Goal: Information Seeking & Learning: Learn about a topic

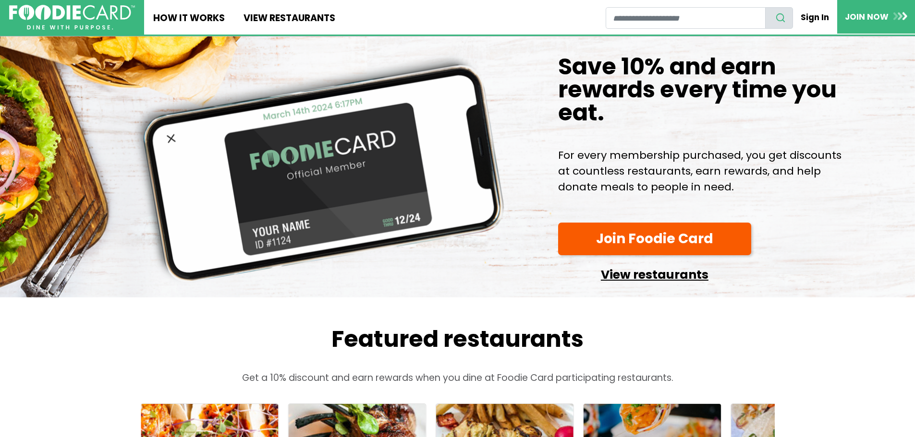
click at [647, 285] on link "View restaurants" at bounding box center [654, 272] width 193 height 24
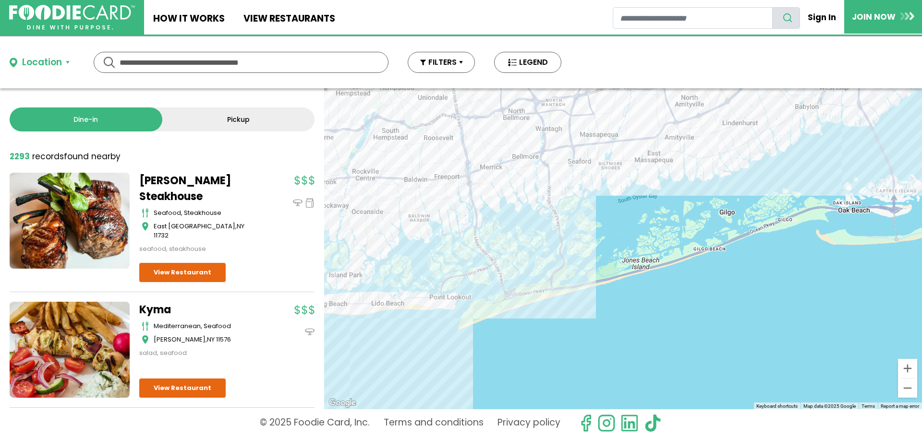
drag, startPoint x: 585, startPoint y: 186, endPoint x: 567, endPoint y: 306, distance: 121.5
click at [567, 305] on div at bounding box center [623, 248] width 598 height 321
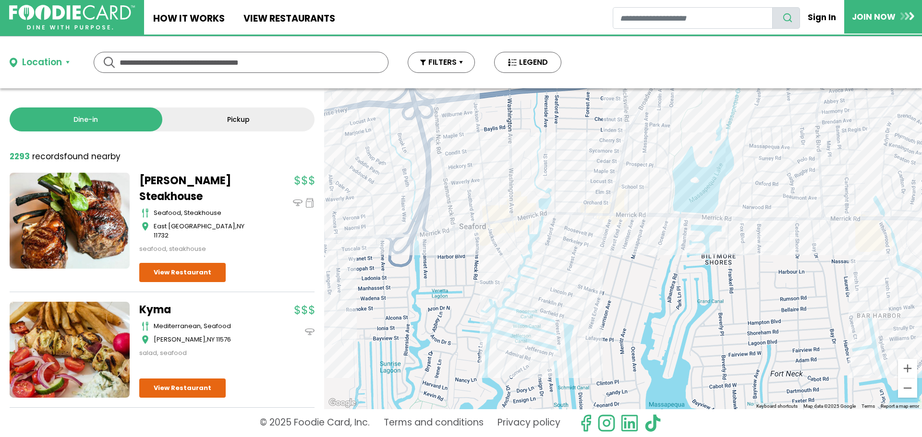
drag, startPoint x: 725, startPoint y: 242, endPoint x: 686, endPoint y: 256, distance: 41.5
click at [686, 256] on div at bounding box center [623, 248] width 598 height 321
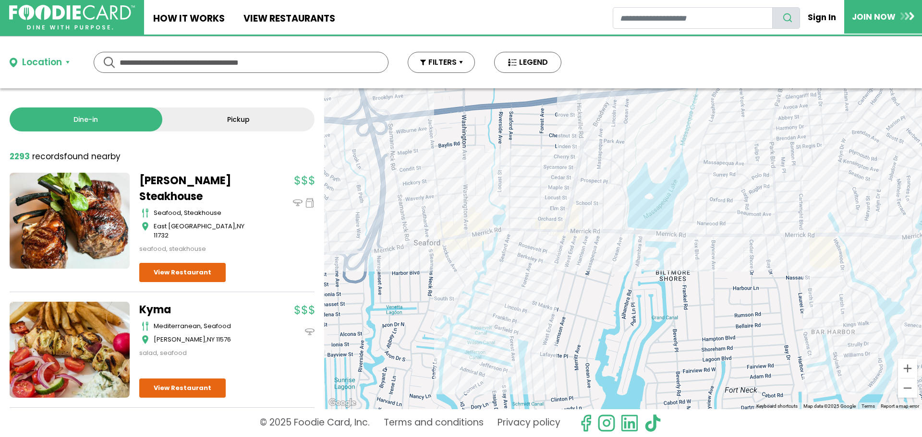
click at [716, 245] on div at bounding box center [623, 248] width 598 height 321
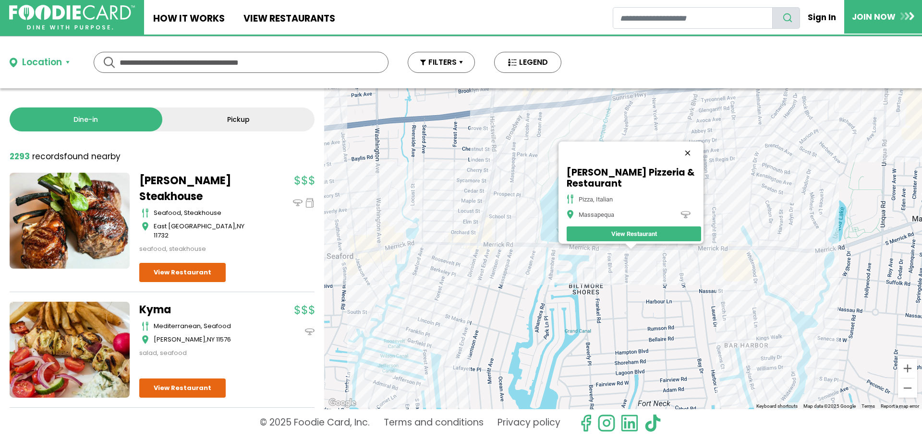
click at [697, 147] on button "Close" at bounding box center [687, 153] width 23 height 23
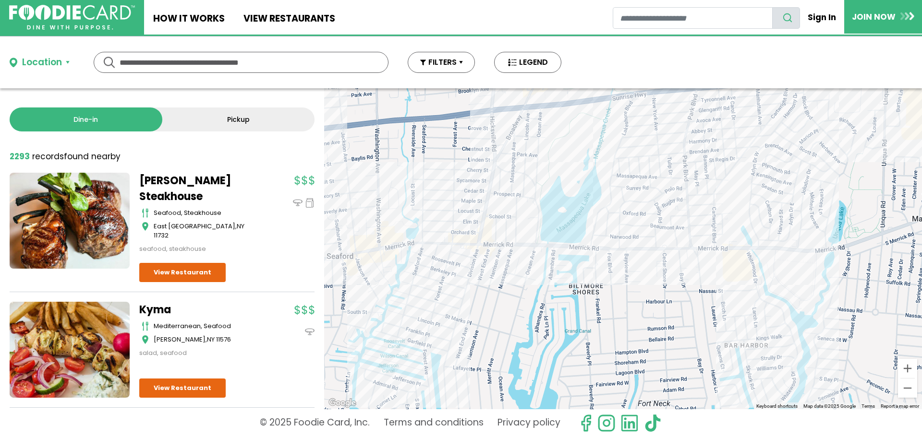
click at [512, 259] on div at bounding box center [623, 248] width 598 height 321
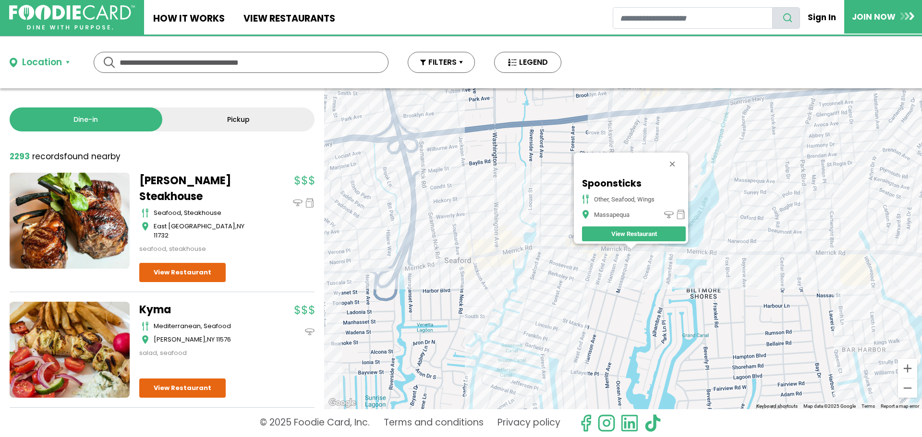
drag, startPoint x: 676, startPoint y: 160, endPoint x: 667, endPoint y: 170, distance: 13.3
click at [676, 160] on button "Close" at bounding box center [672, 164] width 23 height 23
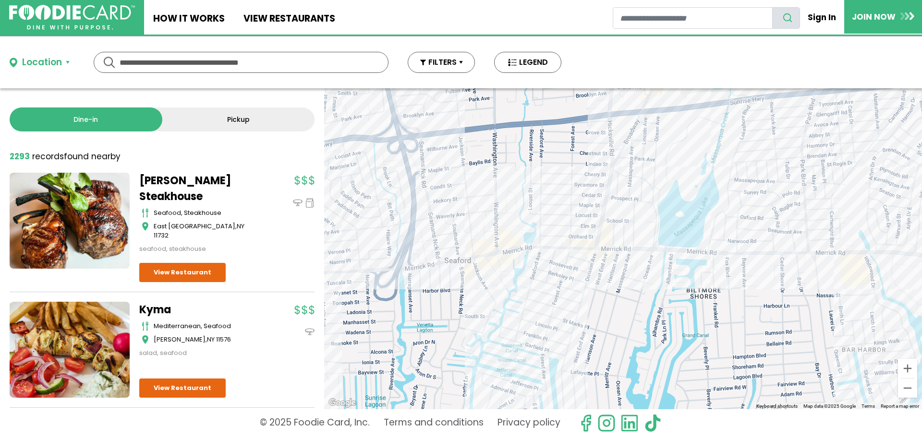
click at [593, 252] on div at bounding box center [623, 248] width 598 height 321
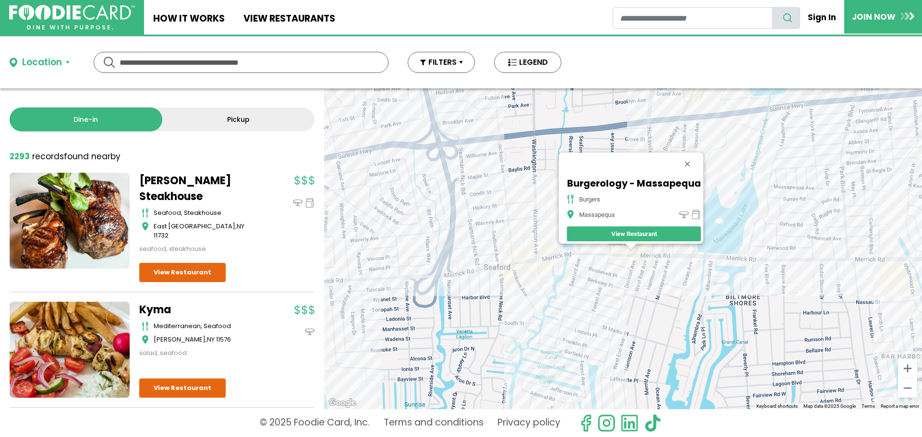
drag, startPoint x: 691, startPoint y: 156, endPoint x: 678, endPoint y: 168, distance: 17.3
click at [691, 156] on button "Close" at bounding box center [687, 164] width 23 height 23
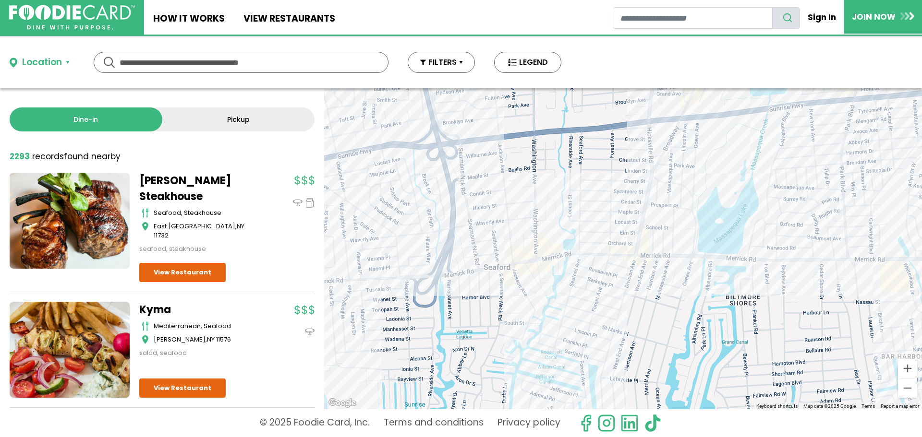
click at [525, 369] on div at bounding box center [623, 248] width 598 height 321
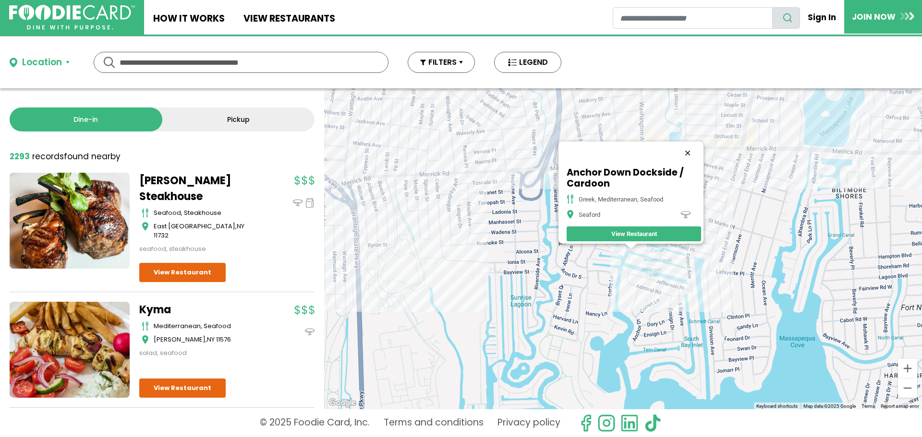
click at [691, 148] on button "Close" at bounding box center [687, 153] width 23 height 23
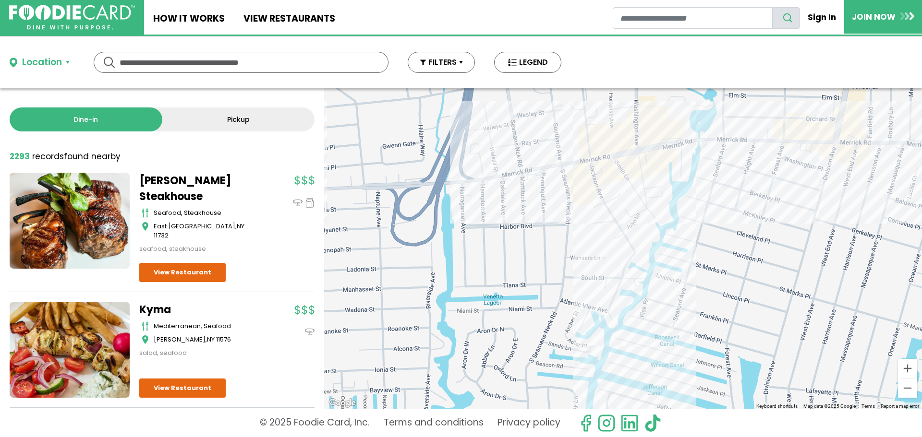
click at [605, 168] on div at bounding box center [623, 248] width 598 height 321
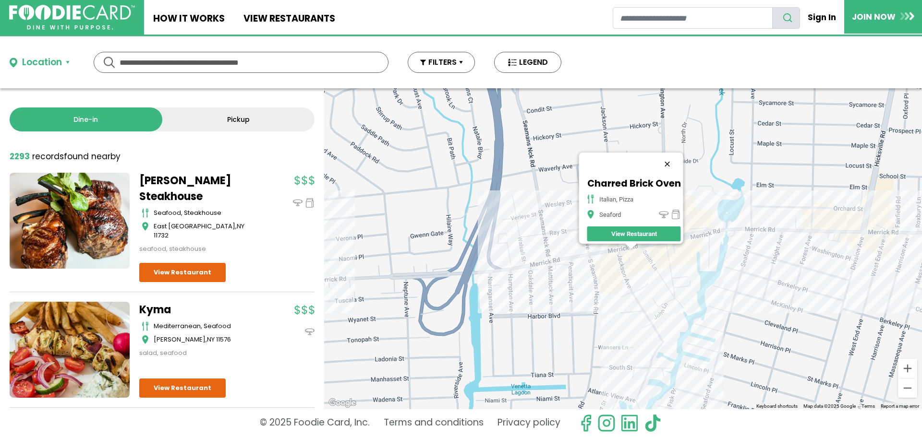
click at [668, 162] on button "Close" at bounding box center [666, 164] width 23 height 23
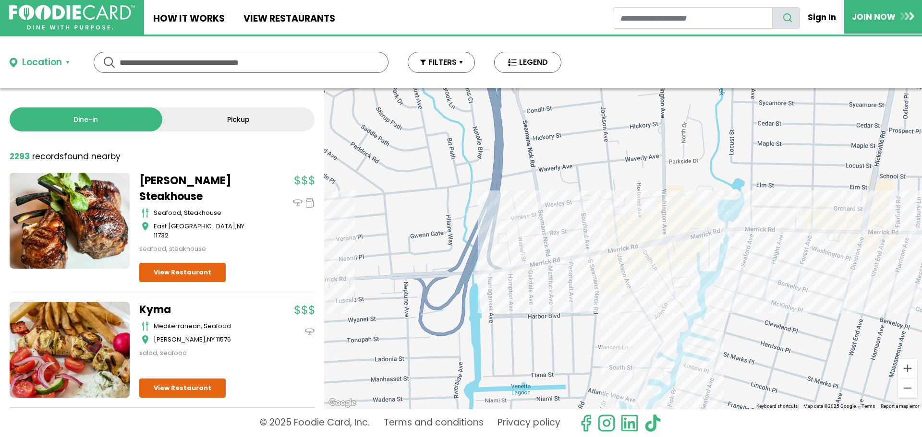
click at [597, 266] on div at bounding box center [623, 248] width 598 height 321
click at [594, 265] on div at bounding box center [623, 248] width 598 height 321
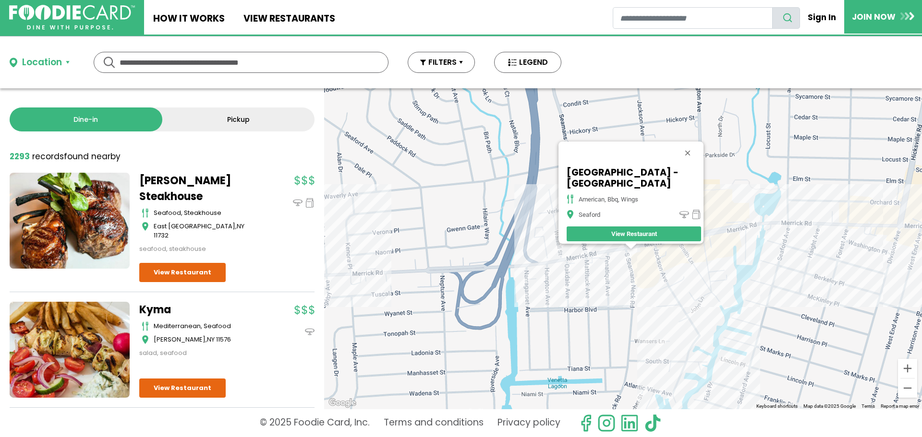
drag, startPoint x: 688, startPoint y: 158, endPoint x: 681, endPoint y: 164, distance: 8.5
click at [688, 158] on button "Close" at bounding box center [687, 153] width 23 height 23
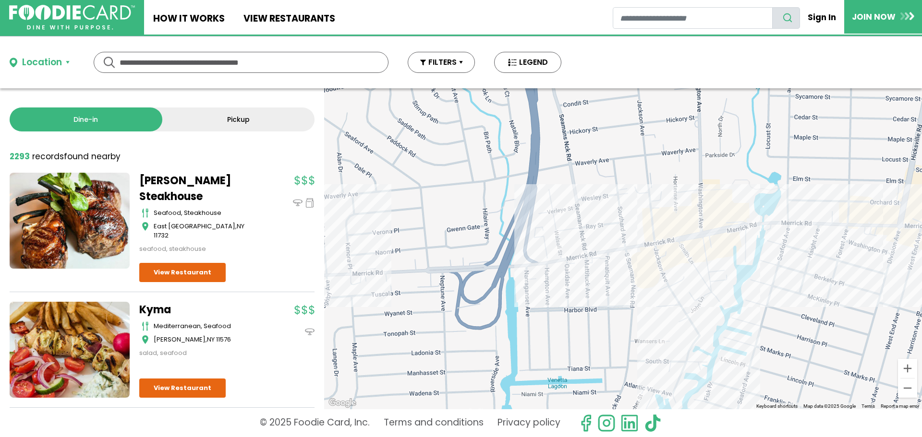
click at [559, 267] on div at bounding box center [623, 248] width 598 height 321
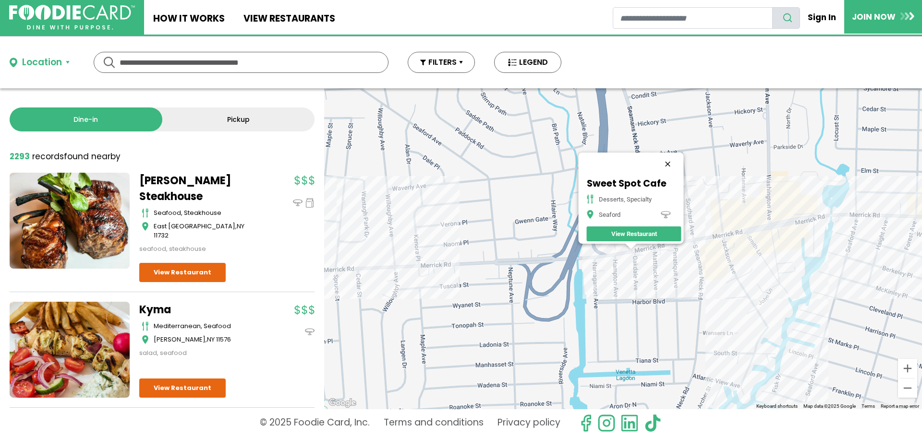
click at [673, 157] on button "Close" at bounding box center [667, 164] width 23 height 23
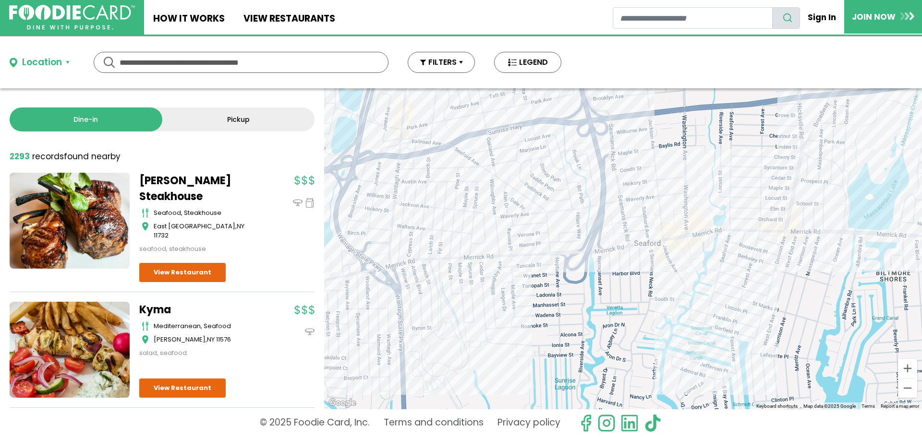
drag, startPoint x: 697, startPoint y: 292, endPoint x: 647, endPoint y: 290, distance: 50.0
click at [650, 290] on div at bounding box center [623, 248] width 598 height 321
